Goal: Transaction & Acquisition: Purchase product/service

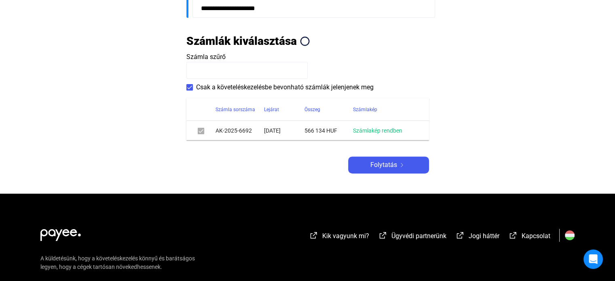
scroll to position [323, 0]
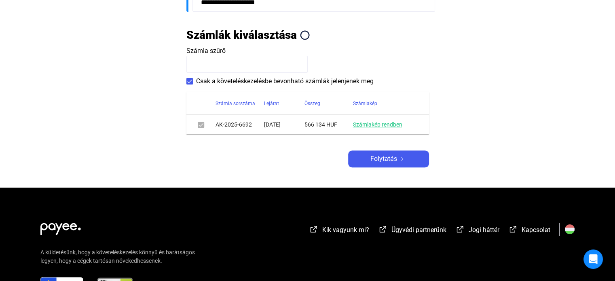
click at [387, 124] on link "Számlakép rendben" at bounding box center [377, 124] width 49 height 6
click at [397, 156] on div "Folytatás" at bounding box center [388, 159] width 76 height 10
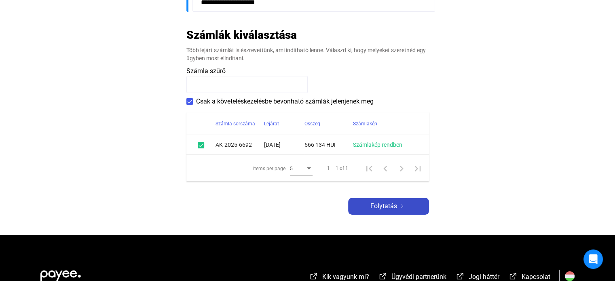
click at [380, 208] on span "Folytatás" at bounding box center [383, 206] width 27 height 10
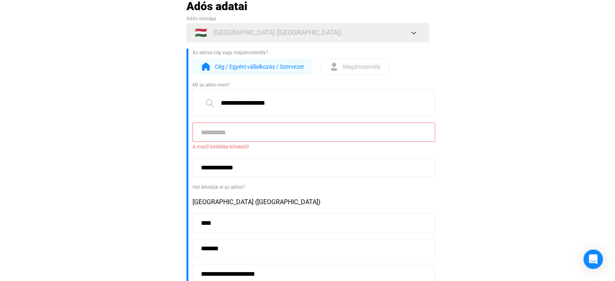
scroll to position [10, 0]
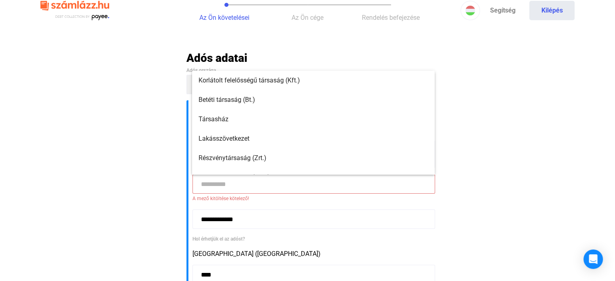
click at [261, 183] on input at bounding box center [313, 183] width 242 height 19
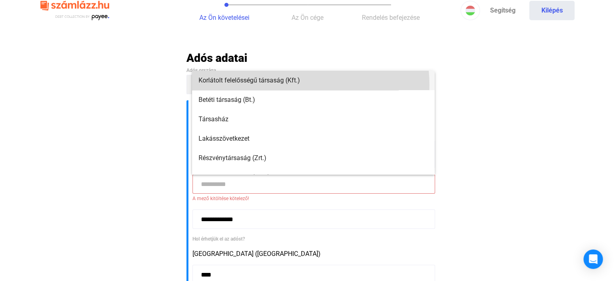
click at [286, 85] on span "Korlátolt felelősségű társaság (Kft.)" at bounding box center [312, 81] width 229 height 10
type input "**********"
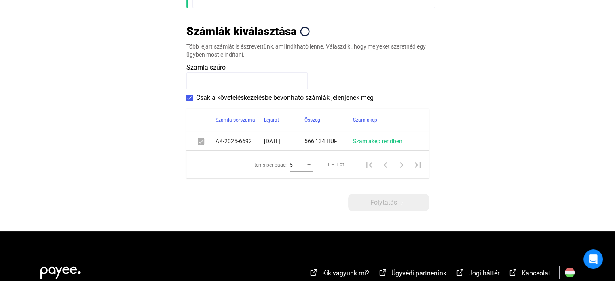
scroll to position [333, 0]
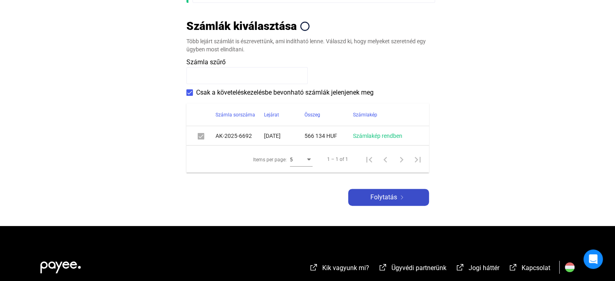
click at [386, 196] on span "Folytatás" at bounding box center [383, 197] width 27 height 10
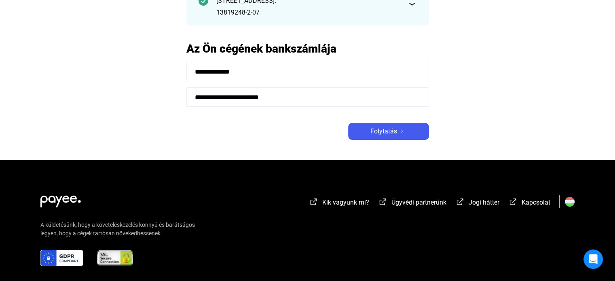
scroll to position [107, 0]
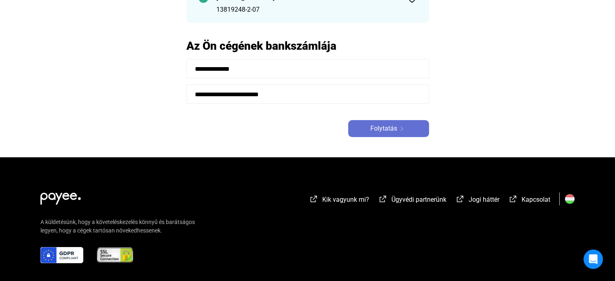
click at [384, 129] on span "Folytatás" at bounding box center [383, 129] width 27 height 10
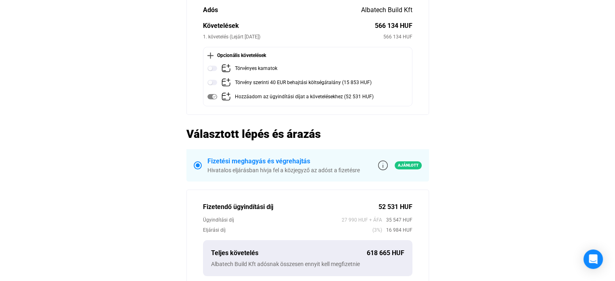
scroll to position [108, 0]
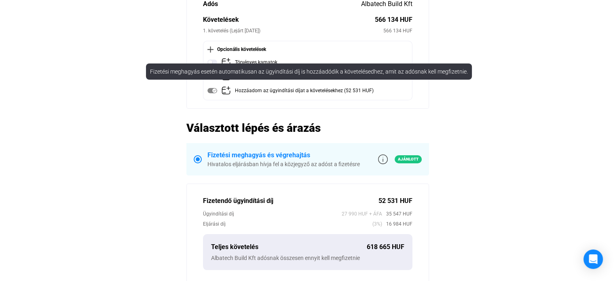
click at [210, 90] on img at bounding box center [212, 91] width 10 height 10
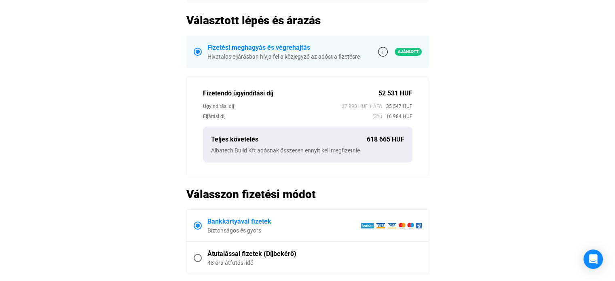
scroll to position [323, 0]
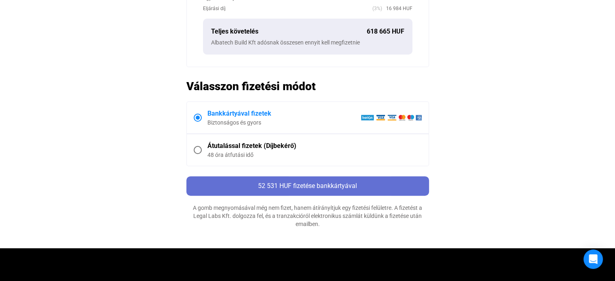
click at [317, 184] on span "52 531 HUF fizetése bankkártyával" at bounding box center [307, 186] width 99 height 8
